Goal: Obtain resource: Download file/media

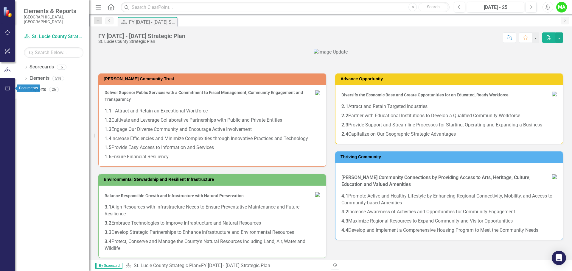
click at [8, 88] on icon "button" at bounding box center [7, 88] width 6 height 5
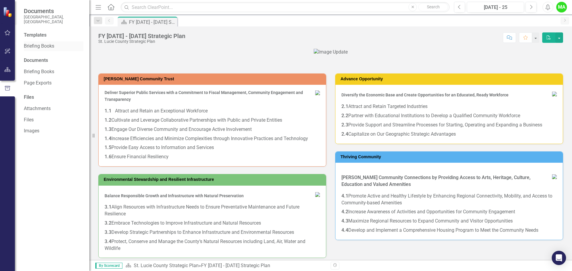
click at [47, 43] on link "Briefing Books" at bounding box center [54, 46] width 60 height 7
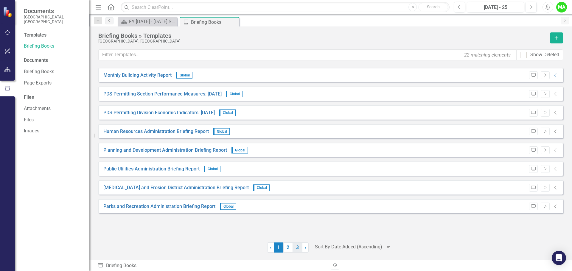
click at [296, 248] on link "3" at bounding box center [298, 248] width 10 height 10
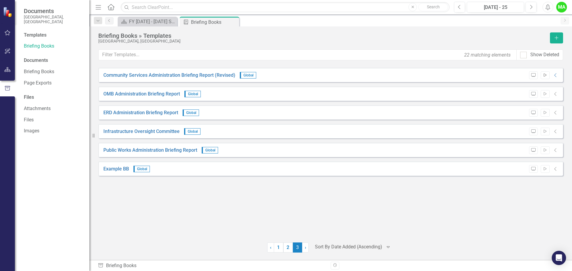
click at [544, 75] on icon "Start" at bounding box center [545, 76] width 4 height 4
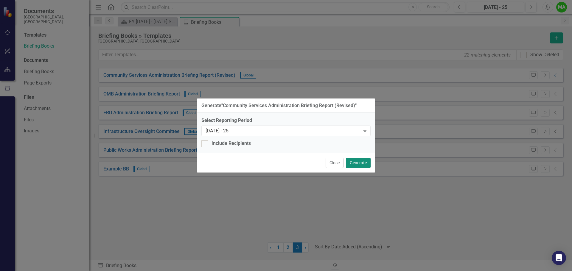
click at [361, 162] on button "Generate" at bounding box center [358, 163] width 25 height 10
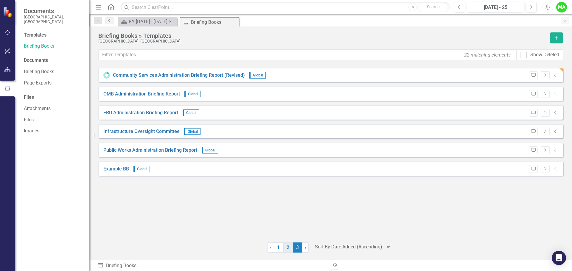
click at [288, 246] on link "2" at bounding box center [288, 248] width 10 height 10
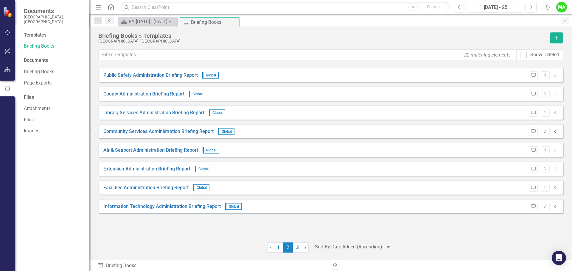
click at [545, 130] on icon "Start" at bounding box center [545, 132] width 4 height 4
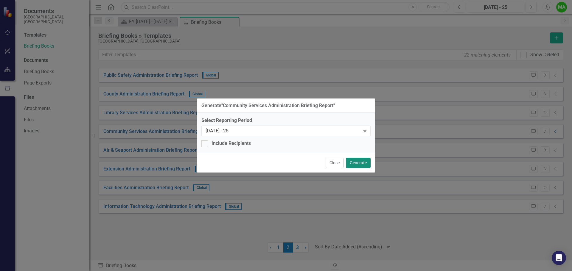
click at [360, 163] on button "Generate" at bounding box center [358, 163] width 25 height 10
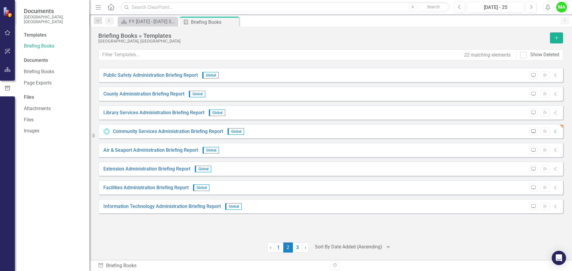
click at [533, 132] on icon "Preview" at bounding box center [533, 132] width 4 height 4
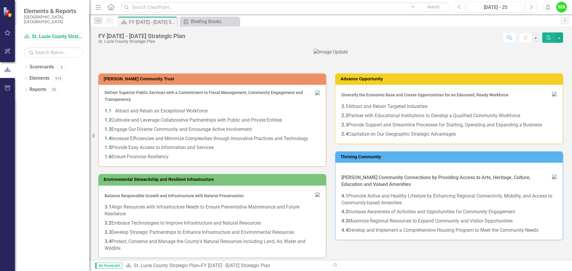
click at [69, 33] on link "Scorecard St. Lucie County Strategic Plan" at bounding box center [54, 36] width 60 height 7
click at [220, 22] on div "Briefing Books" at bounding box center [210, 21] width 39 height 7
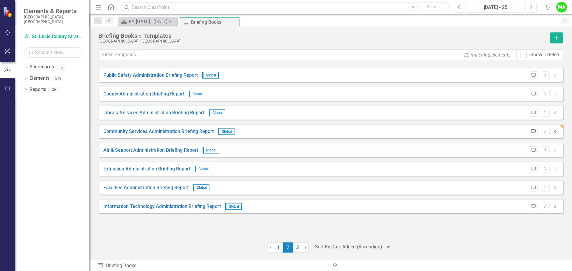
click at [533, 133] on icon "button" at bounding box center [533, 132] width 4 height 4
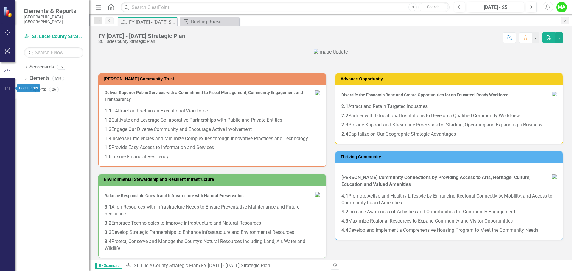
click at [7, 87] on icon "button" at bounding box center [7, 88] width 6 height 5
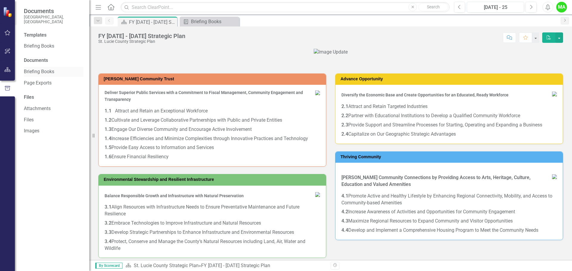
click at [46, 69] on link "Briefing Books" at bounding box center [54, 72] width 60 height 7
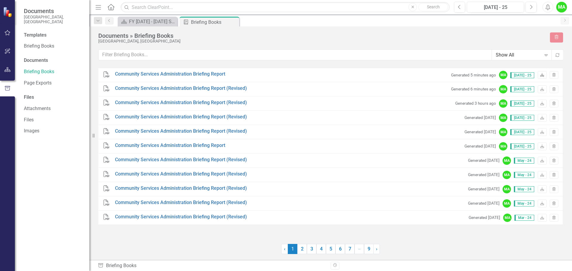
click at [542, 75] on icon "Download" at bounding box center [542, 76] width 4 height 4
click at [192, 74] on link "Community Services Administration Briefing Report" at bounding box center [170, 74] width 110 height 7
click at [170, 73] on link "Community Services Administration Briefing Report" at bounding box center [170, 74] width 110 height 7
click at [191, 88] on link "Community Services Administration Briefing Report (Revised)" at bounding box center [181, 88] width 132 height 7
